Goal: Obtain resource: Download file/media

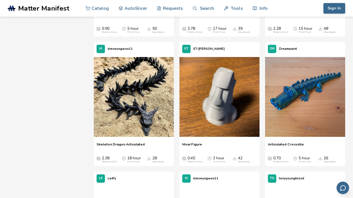
scroll to position [439, 0]
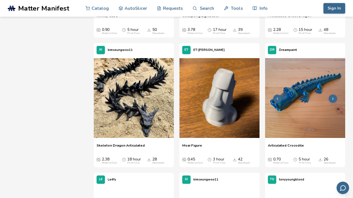
click at [305, 89] on img at bounding box center [305, 98] width 80 height 80
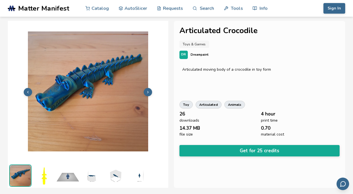
click at [43, 176] on img at bounding box center [44, 176] width 22 height 22
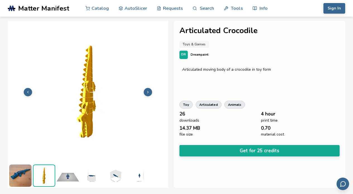
click at [69, 176] on img at bounding box center [68, 176] width 22 height 22
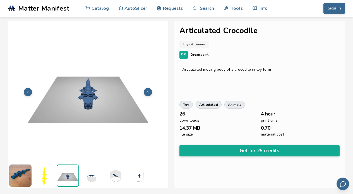
click at [98, 179] on img at bounding box center [91, 176] width 22 height 22
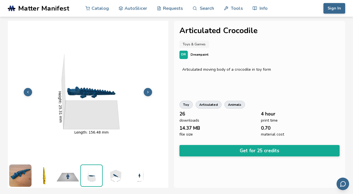
click at [117, 178] on img at bounding box center [115, 176] width 22 height 22
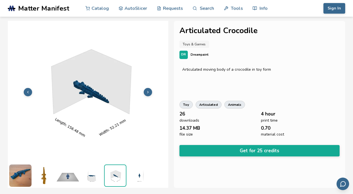
click at [141, 176] on img at bounding box center [139, 176] width 22 height 22
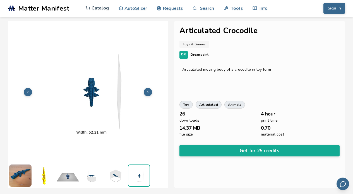
click at [101, 9] on link "Catalog" at bounding box center [96, 8] width 23 height 17
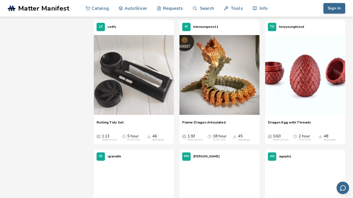
scroll to position [598, 0]
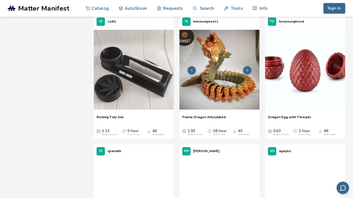
click at [215, 79] on img at bounding box center [219, 70] width 80 height 80
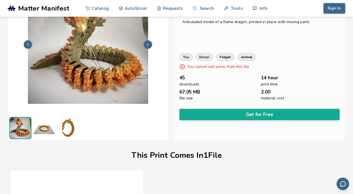
scroll to position [34, 0]
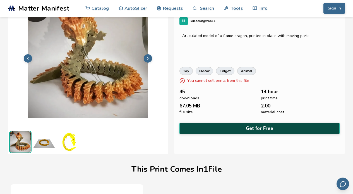
click at [262, 126] on button "Get for Free" at bounding box center [259, 128] width 160 height 11
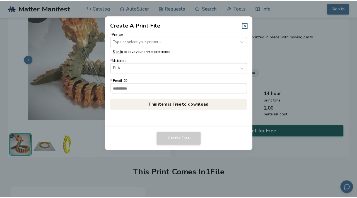
scroll to position [33, 0]
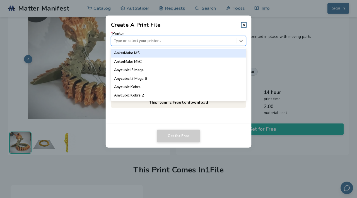
click at [182, 43] on div at bounding box center [173, 40] width 119 height 5
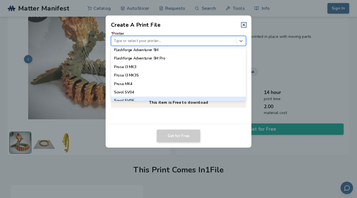
scroll to position [476, 0]
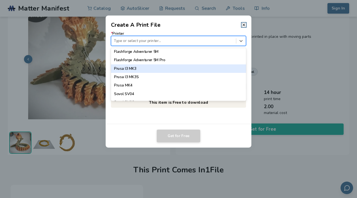
click at [143, 69] on div "Prusa I3 MK3" at bounding box center [178, 69] width 135 height 8
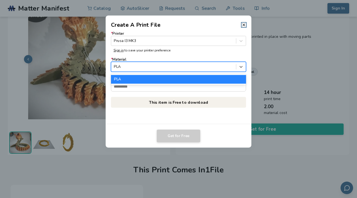
click at [143, 69] on div at bounding box center [173, 66] width 119 height 5
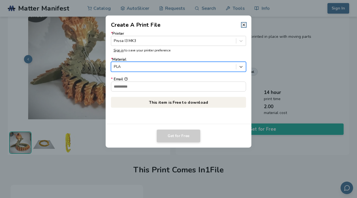
click at [143, 69] on div at bounding box center [173, 66] width 119 height 5
click at [143, 86] on input "* Email" at bounding box center [178, 86] width 135 height 9
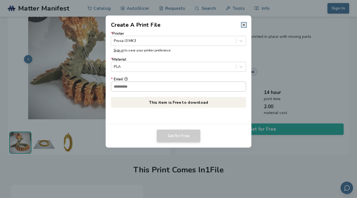
click at [142, 89] on input "* Email" at bounding box center [178, 86] width 135 height 9
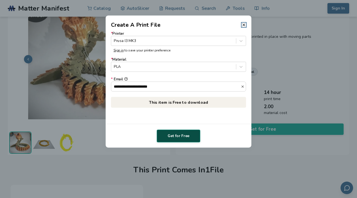
type input "**********"
click at [177, 135] on button "Get for Free" at bounding box center [178, 136] width 43 height 13
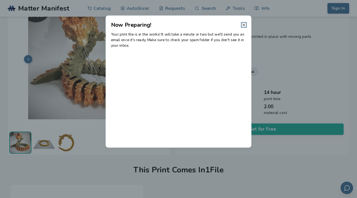
click at [244, 25] on icon at bounding box center [243, 25] width 4 height 4
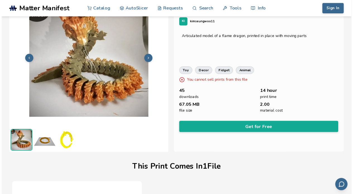
scroll to position [34, 0]
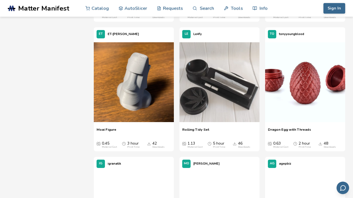
scroll to position [584, 0]
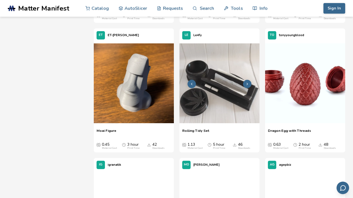
click at [233, 101] on img at bounding box center [219, 83] width 80 height 80
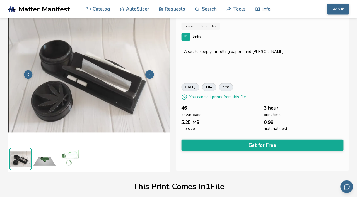
scroll to position [15, 0]
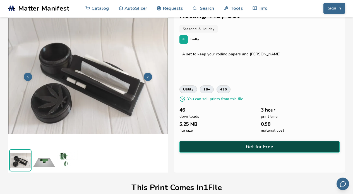
click at [262, 147] on button "Get for Free" at bounding box center [259, 146] width 160 height 11
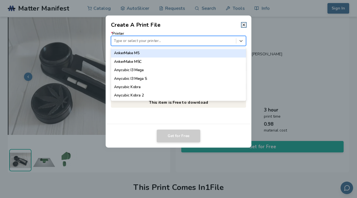
click at [156, 41] on div at bounding box center [173, 40] width 119 height 5
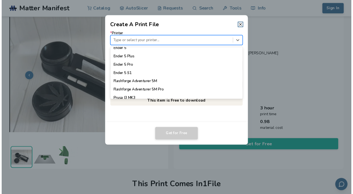
scroll to position [467, 0]
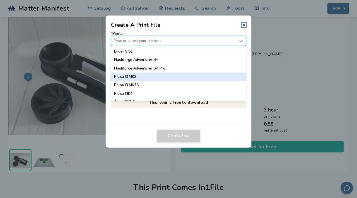
click at [148, 79] on div "Prusa I3 MK3" at bounding box center [178, 77] width 135 height 8
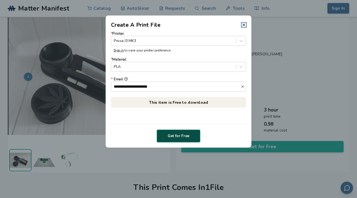
click at [187, 139] on button "Get for Free" at bounding box center [178, 136] width 43 height 13
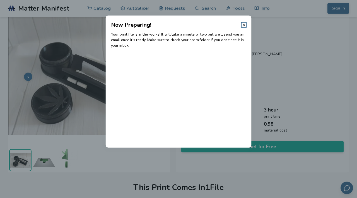
click at [242, 24] on icon at bounding box center [243, 25] width 4 height 4
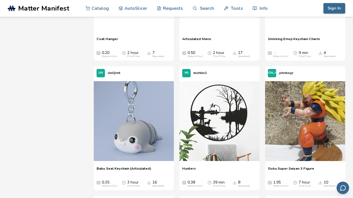
scroll to position [8518, 0]
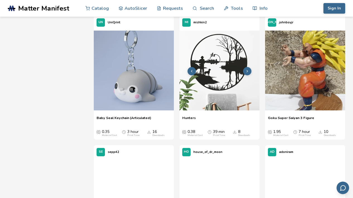
click at [229, 62] on img at bounding box center [219, 71] width 80 height 80
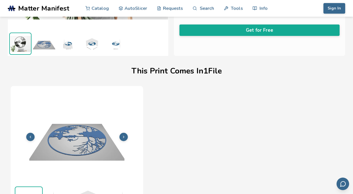
scroll to position [134, 0]
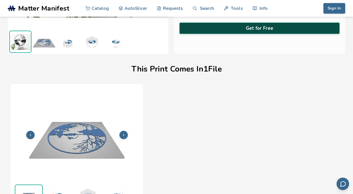
click at [274, 26] on button "Get for Free" at bounding box center [259, 28] width 160 height 11
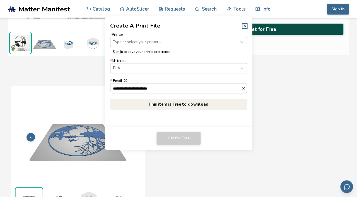
scroll to position [133, 0]
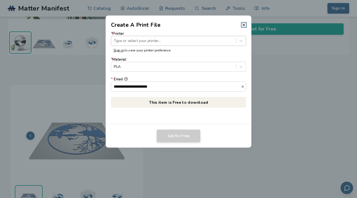
click at [150, 42] on div at bounding box center [173, 40] width 119 height 5
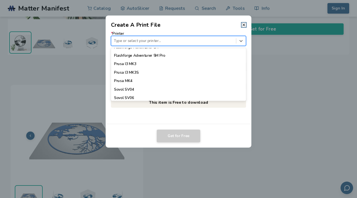
scroll to position [490, 0]
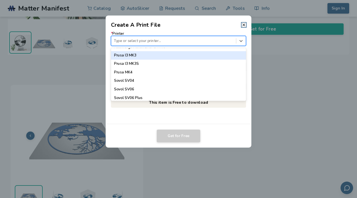
click at [150, 56] on div "Prusa I3 MK3" at bounding box center [178, 55] width 135 height 8
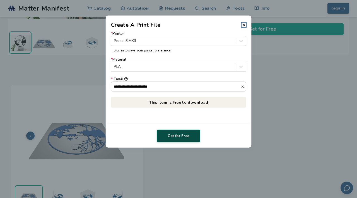
click at [181, 135] on button "Get for Free" at bounding box center [178, 136] width 43 height 13
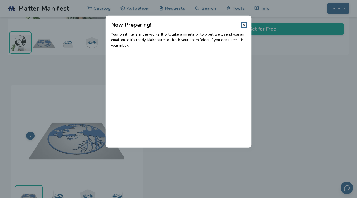
click at [244, 24] on icon at bounding box center [243, 25] width 4 height 4
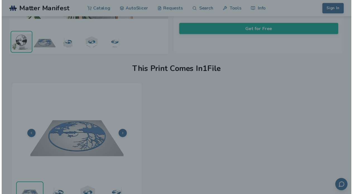
scroll to position [134, 0]
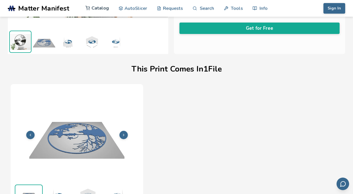
click at [95, 8] on link "Catalog" at bounding box center [96, 8] width 23 height 17
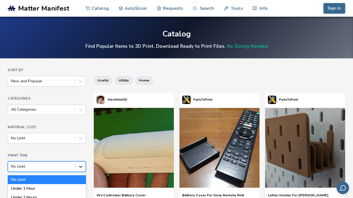
scroll to position [43, 0]
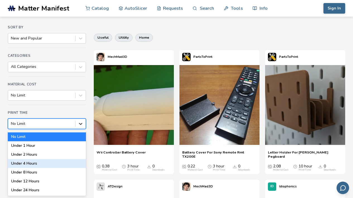
click at [80, 129] on div "Under 4 Hours, 4 of 7. 7 results available. Use Up and Down to choose options, …" at bounding box center [47, 124] width 78 height 11
click at [75, 161] on div "Under 4 Hours" at bounding box center [47, 163] width 78 height 9
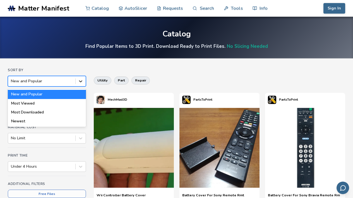
click at [82, 81] on icon at bounding box center [80, 82] width 3 height 2
click at [65, 104] on div "Most Viewed" at bounding box center [47, 103] width 78 height 9
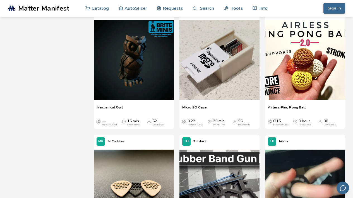
scroll to position [866, 0]
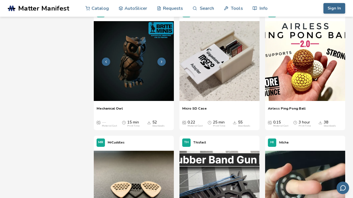
click at [162, 59] on button at bounding box center [161, 62] width 8 height 8
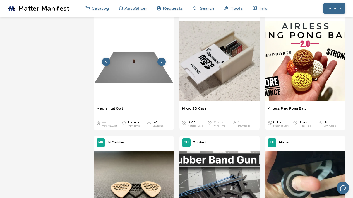
click at [162, 59] on button at bounding box center [161, 62] width 8 height 8
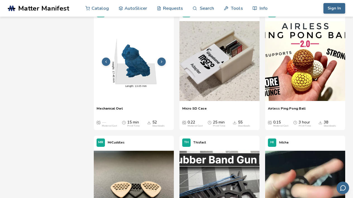
click at [162, 59] on button at bounding box center [161, 62] width 8 height 8
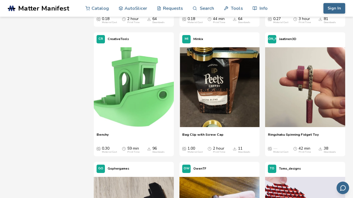
scroll to position [172, 0]
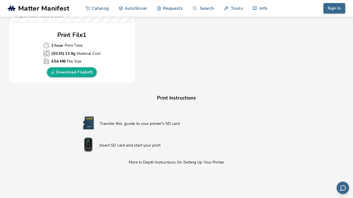
scroll to position [197, 0]
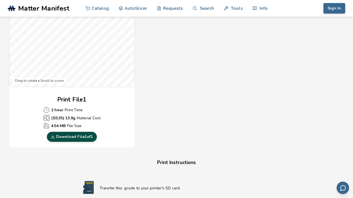
click at [78, 134] on link "Download File 1 of 1" at bounding box center [72, 137] width 50 height 10
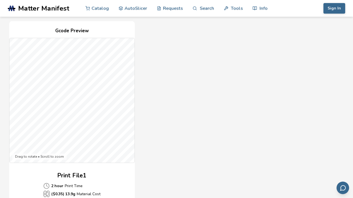
scroll to position [107, 0]
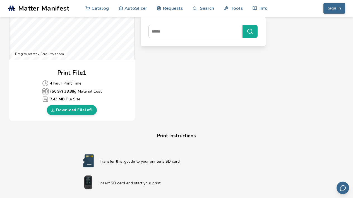
scroll to position [221, 0]
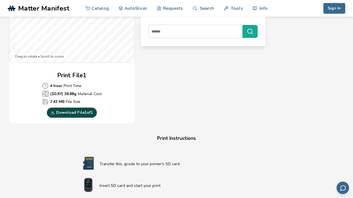
click at [78, 115] on link "Download File 1 of 1" at bounding box center [72, 113] width 50 height 10
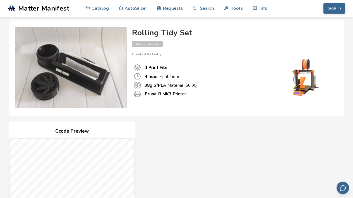
scroll to position [0, 0]
